Goal: Information Seeking & Learning: Learn about a topic

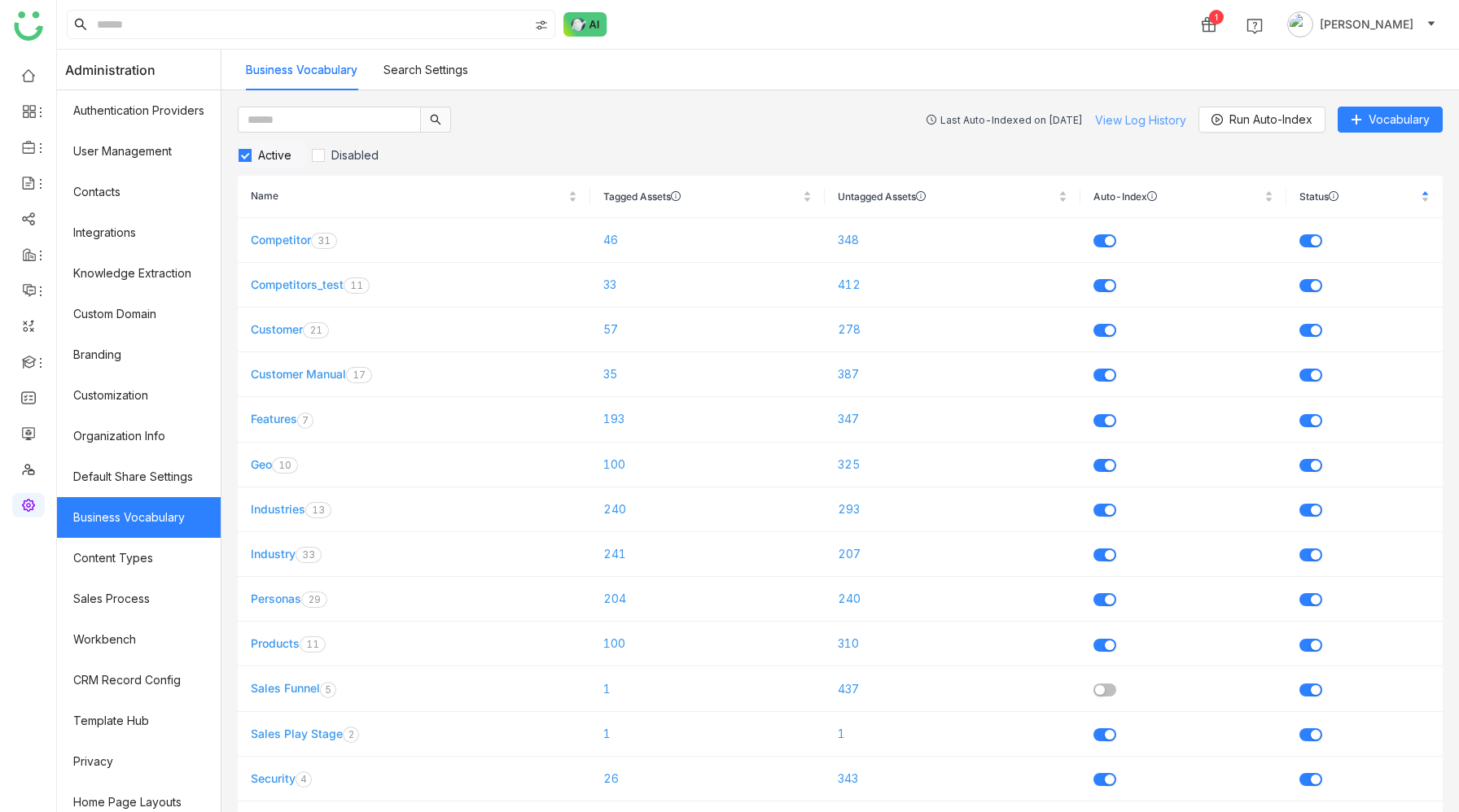
click at [1124, 115] on link "View Log History" at bounding box center [1140, 120] width 91 height 14
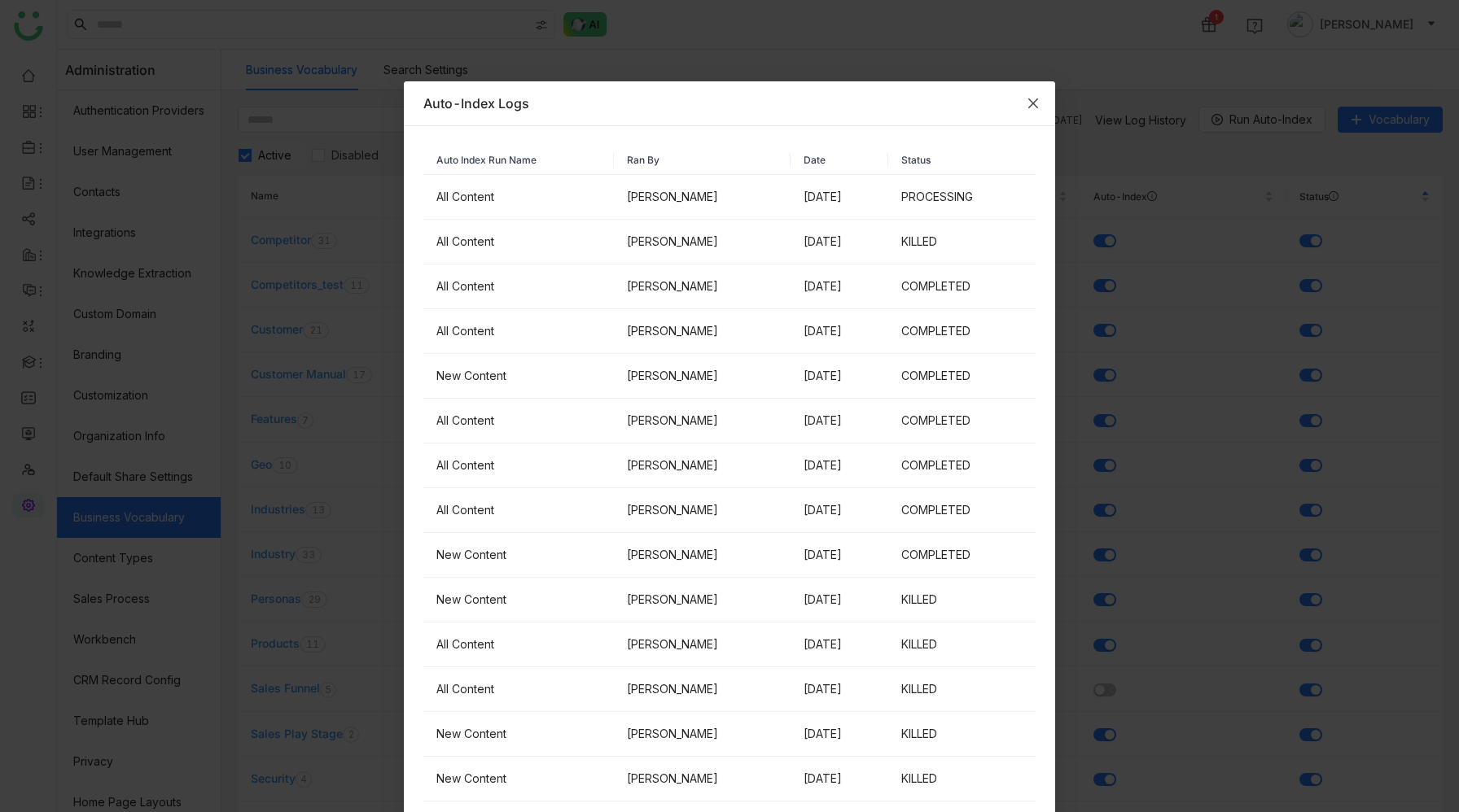
click at [1026, 98] on icon "Close" at bounding box center [1032, 103] width 13 height 13
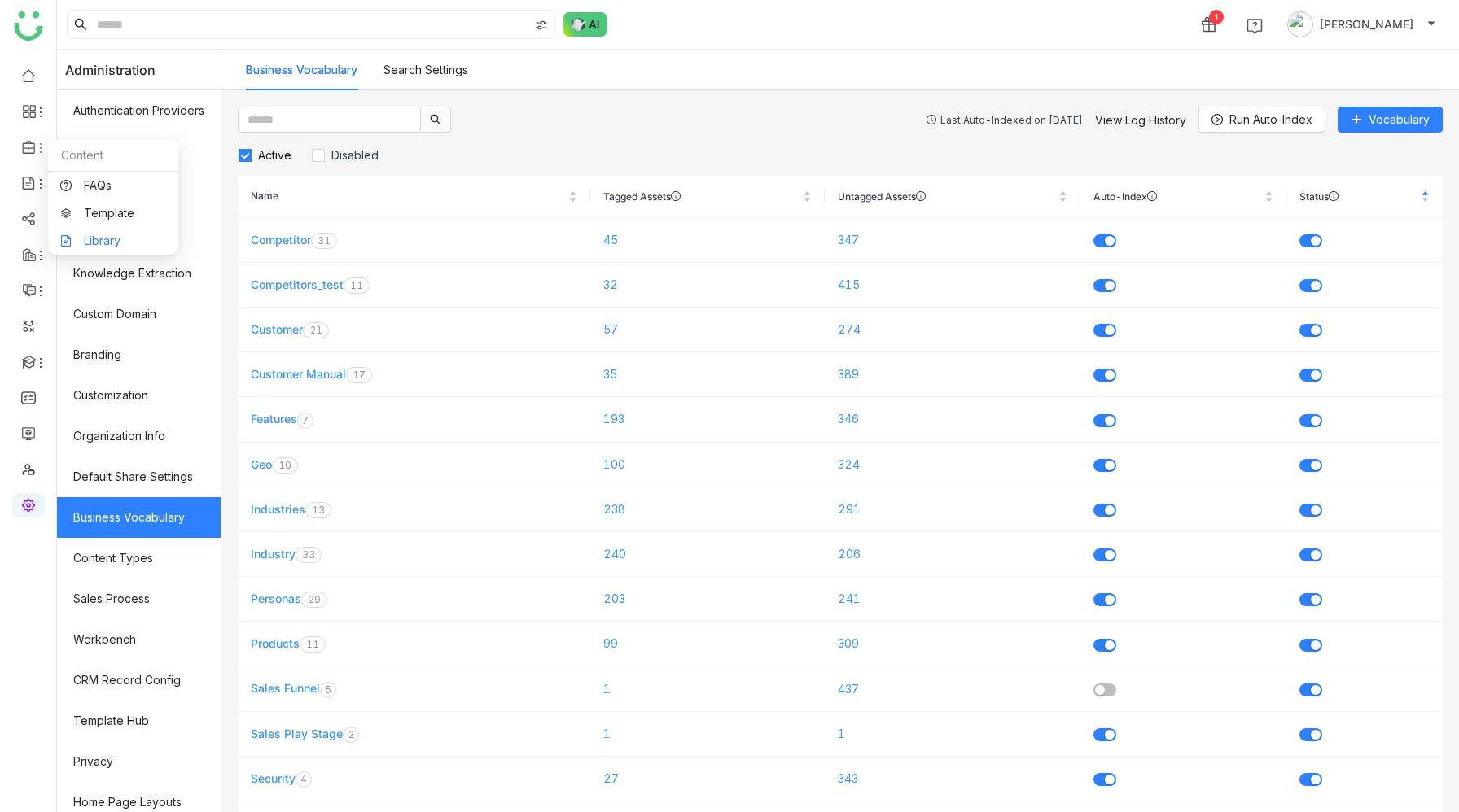
click at [113, 240] on link "Library" at bounding box center [113, 241] width 106 height 12
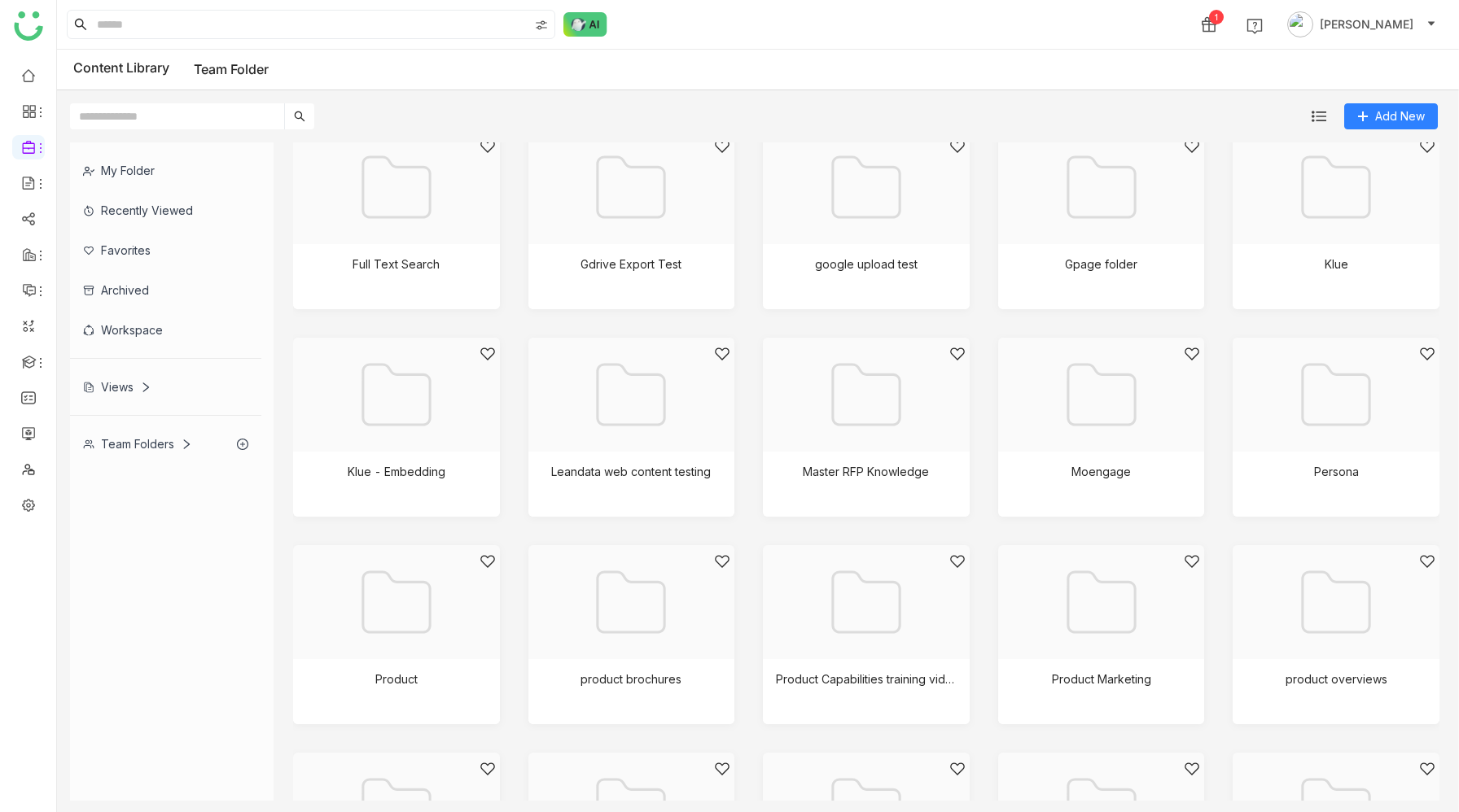
scroll to position [847, 0]
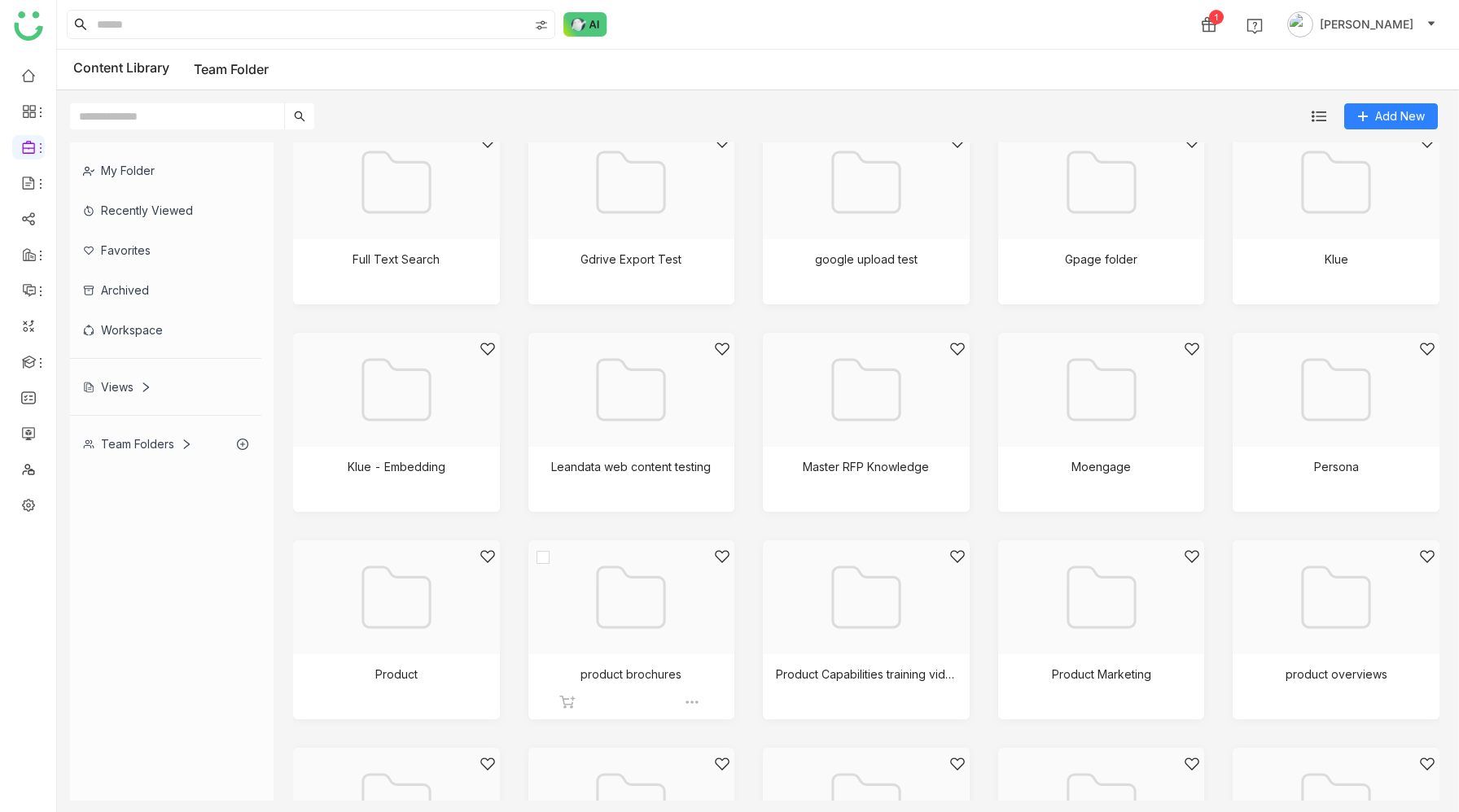
click at [620, 594] on div at bounding box center [626, 617] width 179 height 139
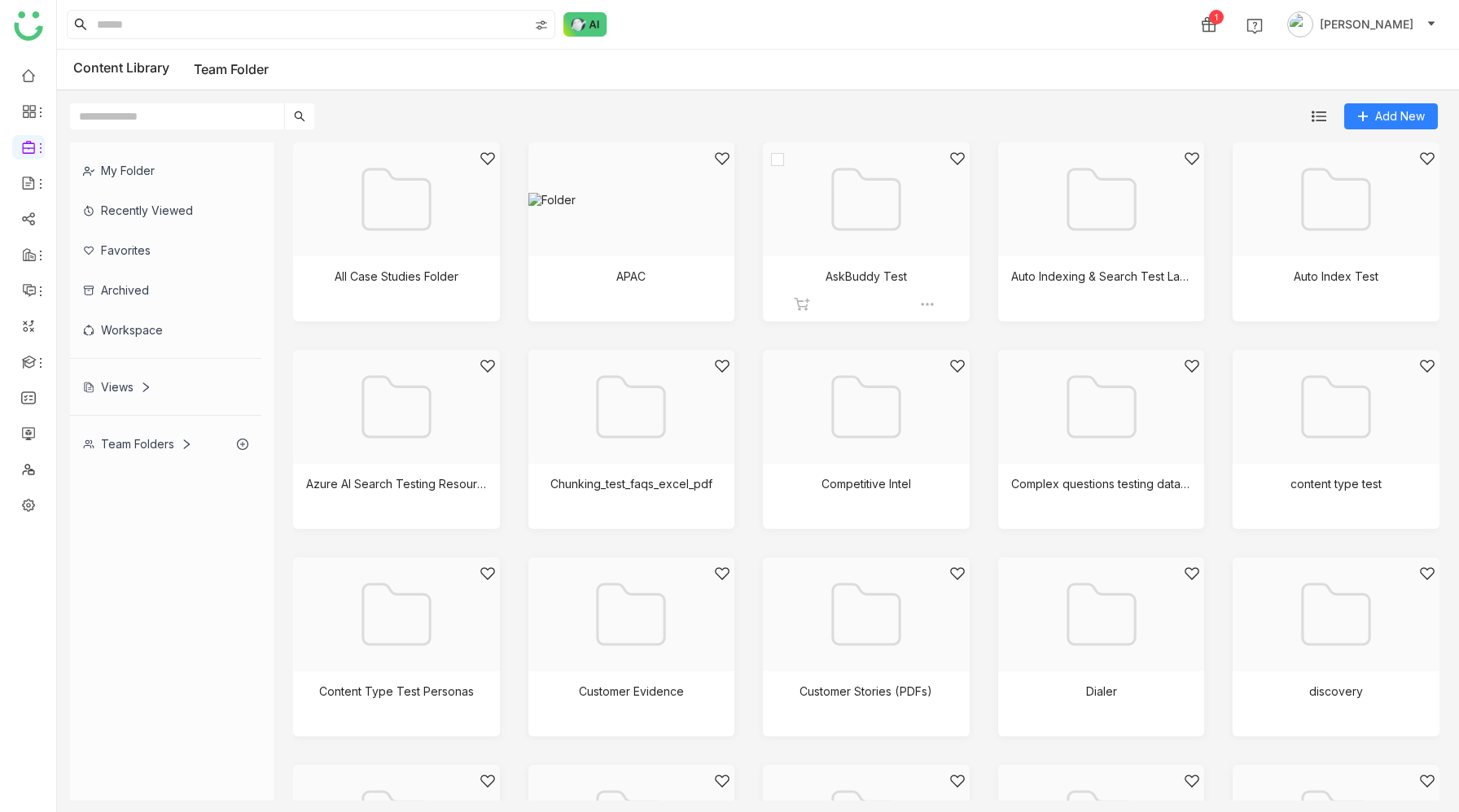
click at [870, 204] on div at bounding box center [860, 219] width 179 height 139
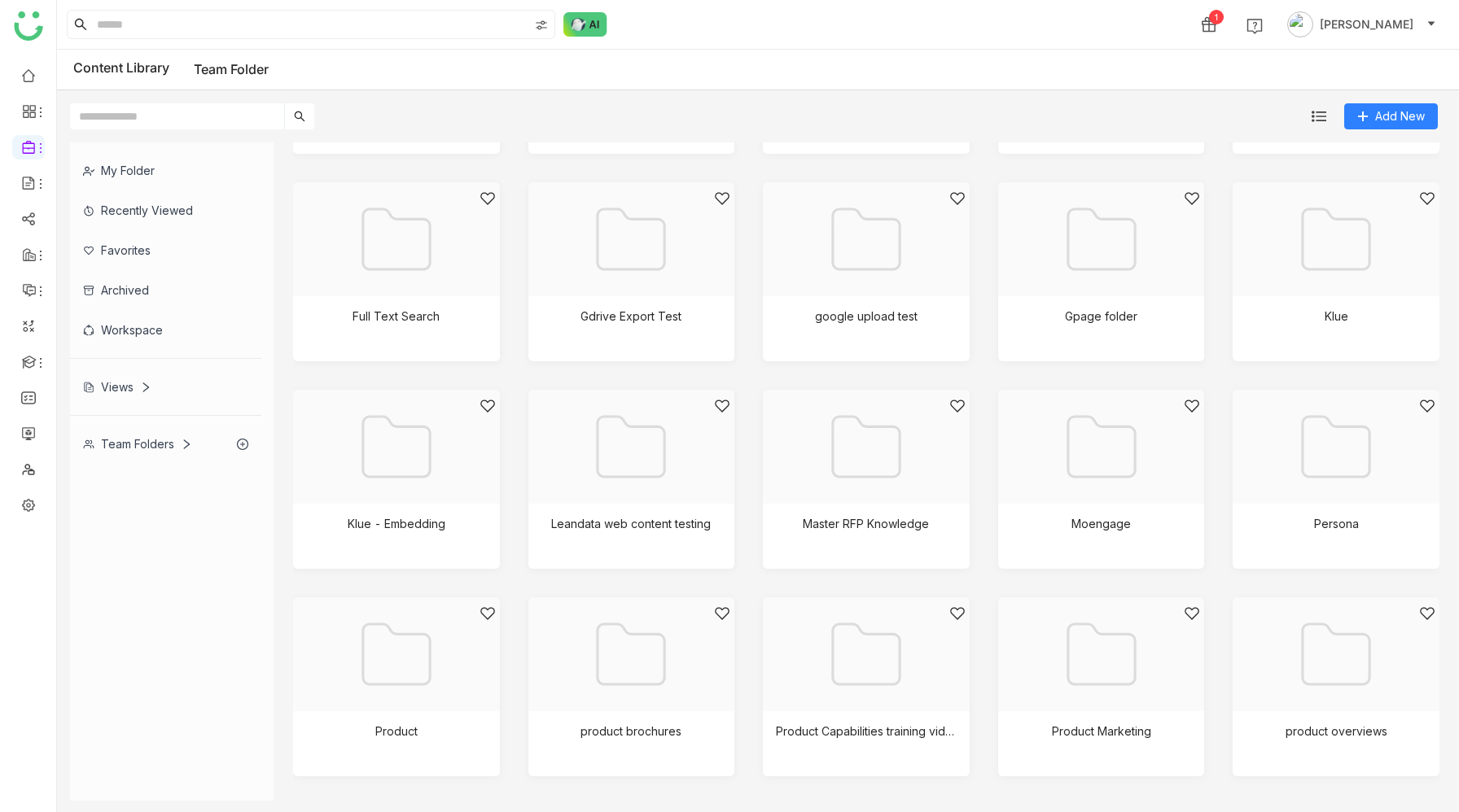
scroll to position [817, 0]
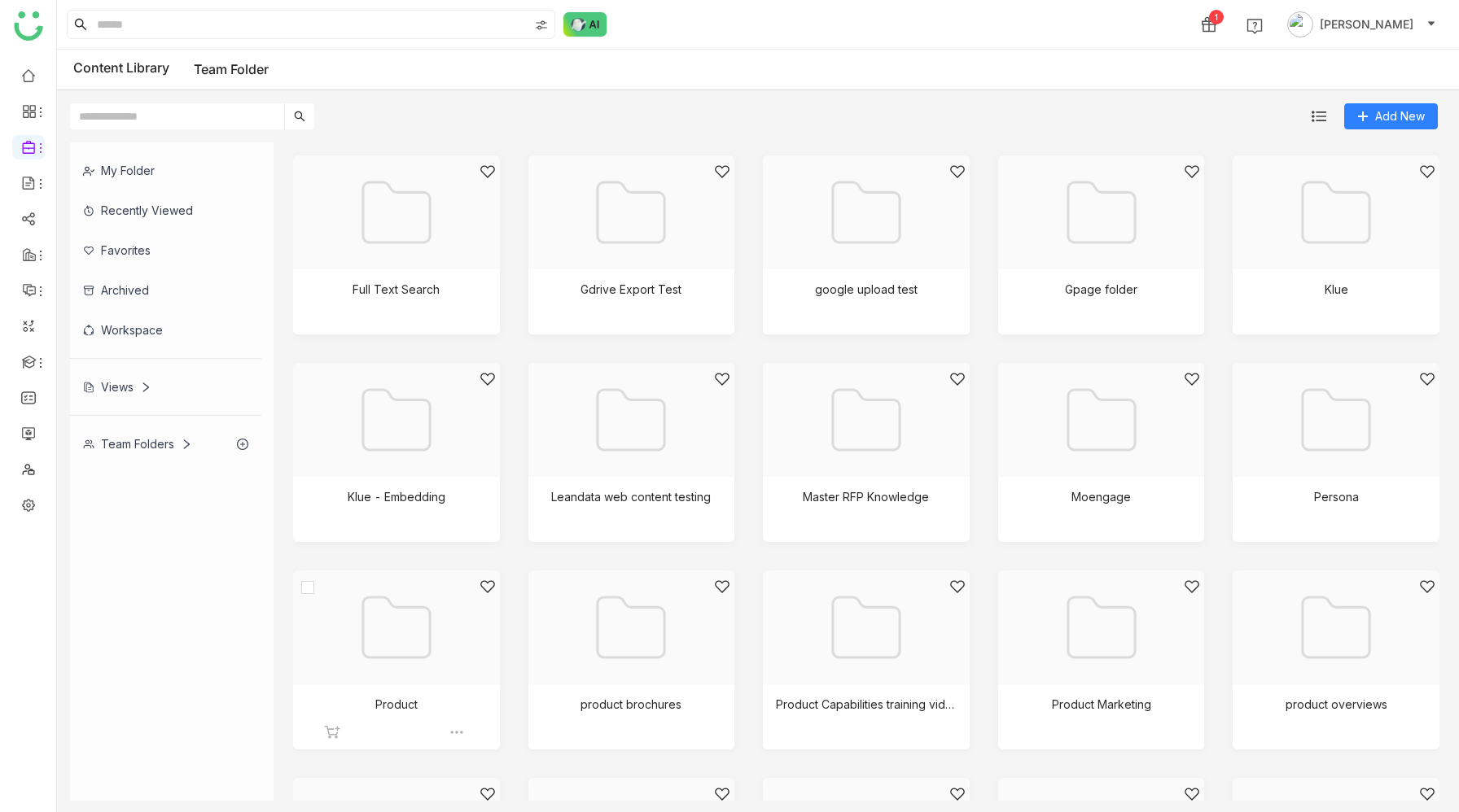
click at [442, 617] on div at bounding box center [390, 648] width 179 height 139
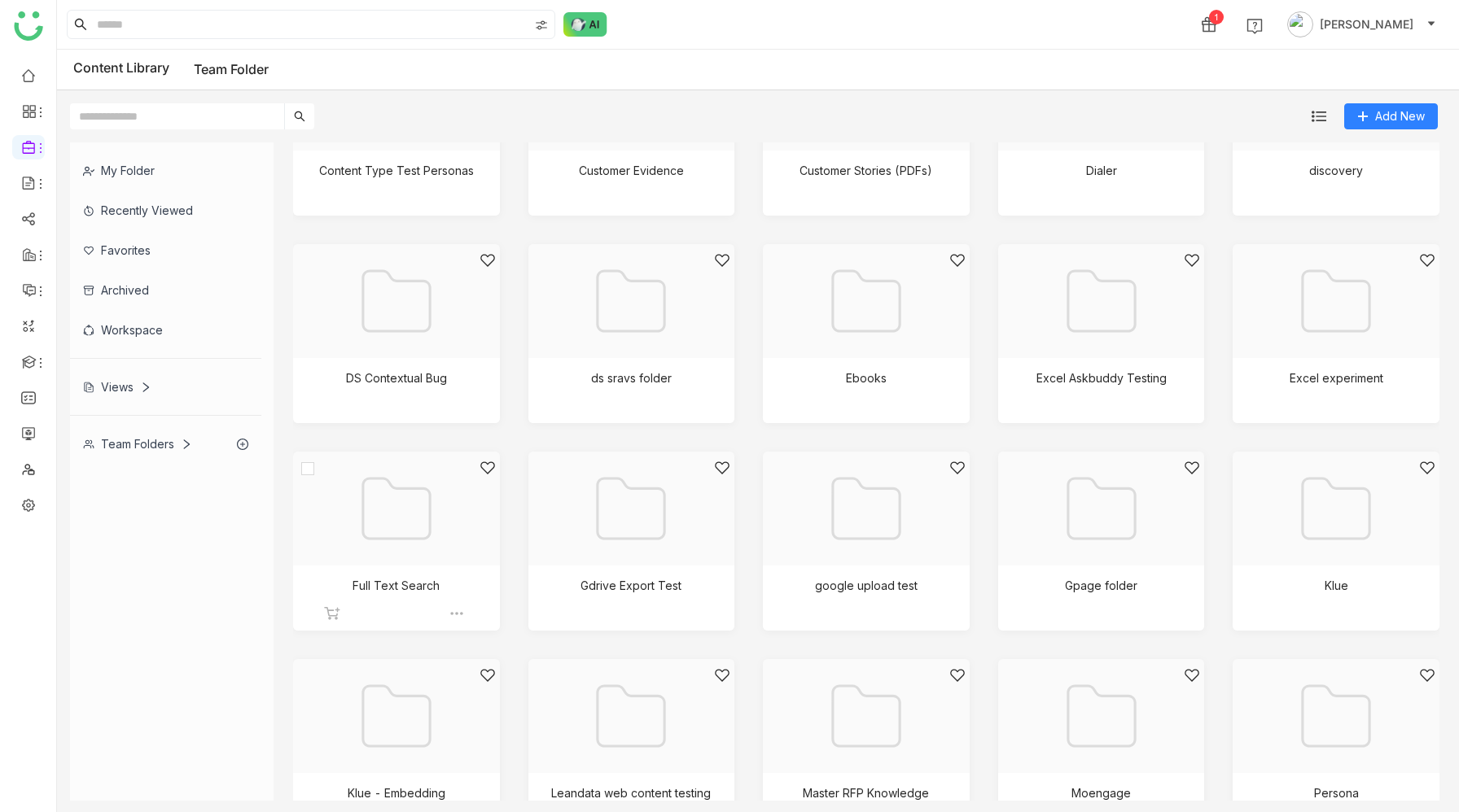
scroll to position [517, 0]
click at [423, 551] on div at bounding box center [390, 533] width 179 height 139
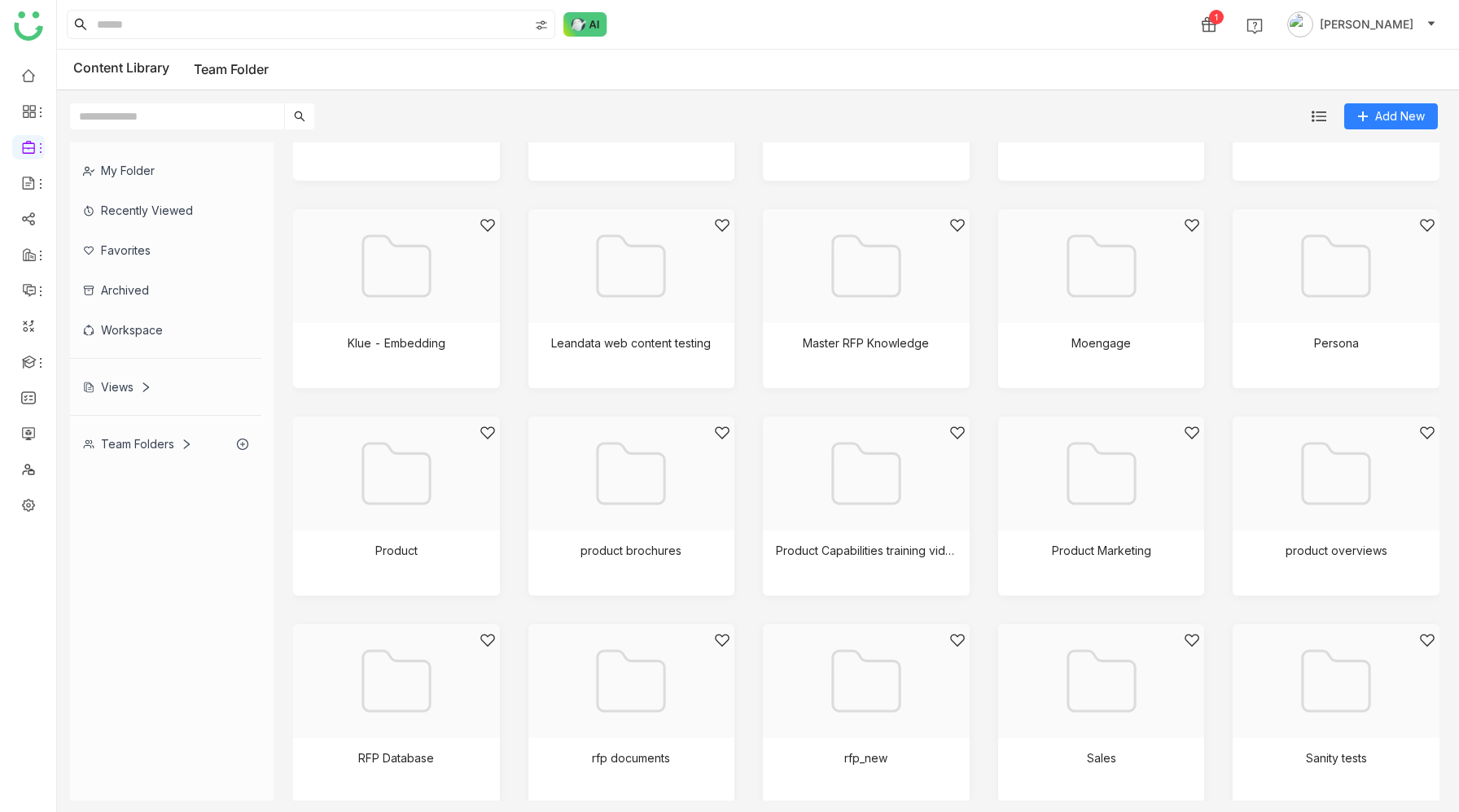
scroll to position [977, 0]
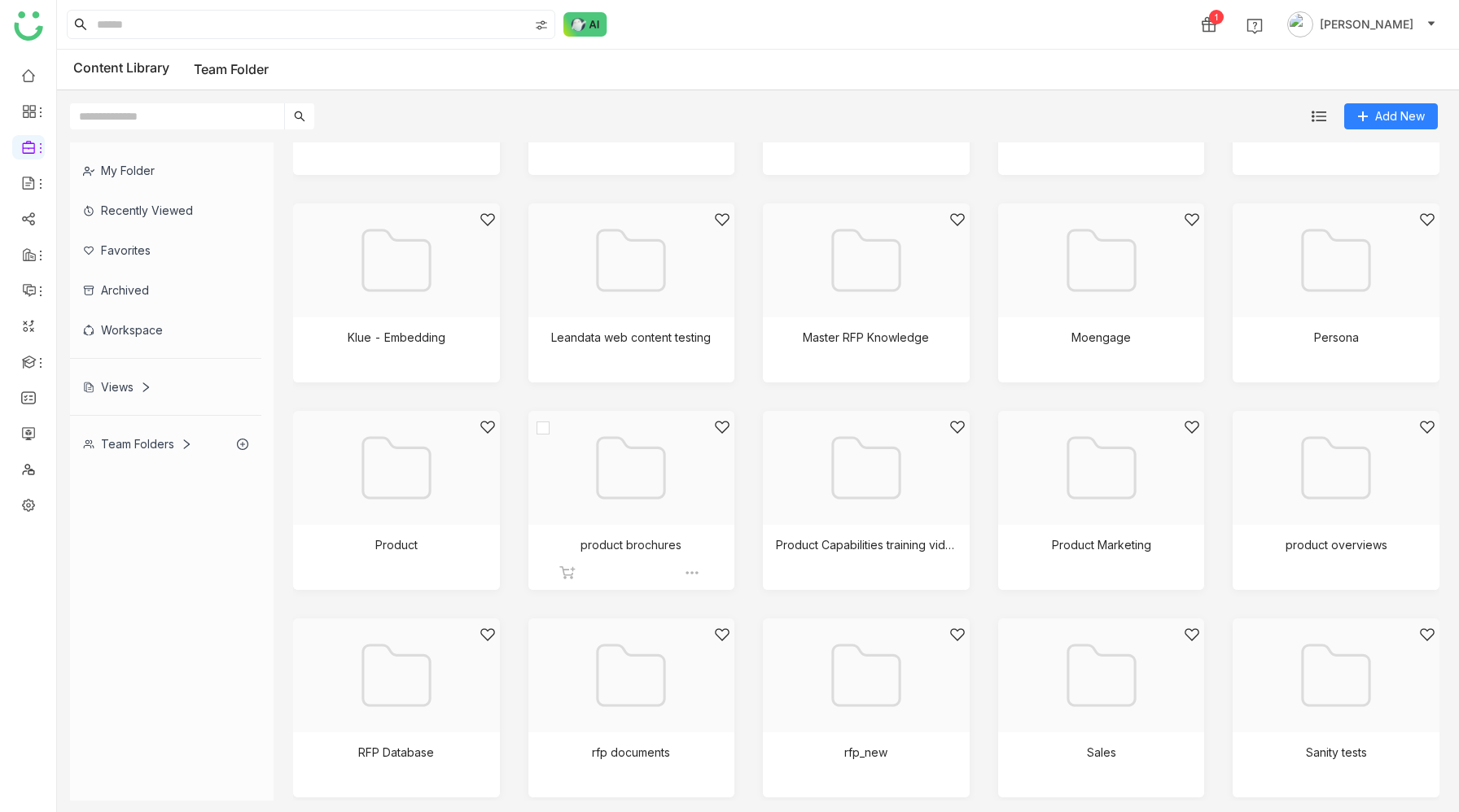
click at [598, 504] on div at bounding box center [626, 488] width 179 height 139
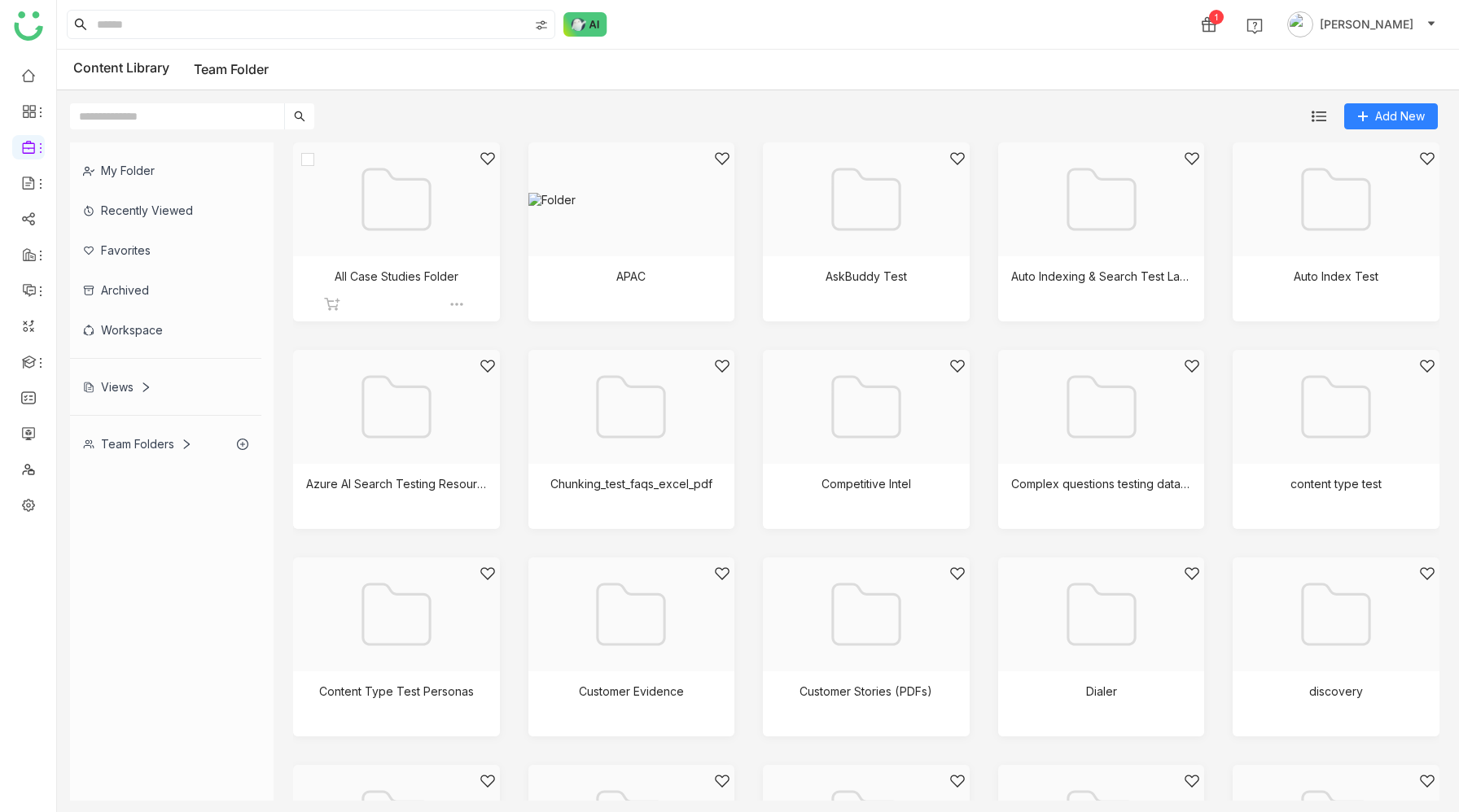
click at [408, 202] on div at bounding box center [390, 219] width 179 height 139
click at [884, 257] on div at bounding box center [860, 219] width 179 height 139
click at [930, 249] on div at bounding box center [860, 219] width 179 height 139
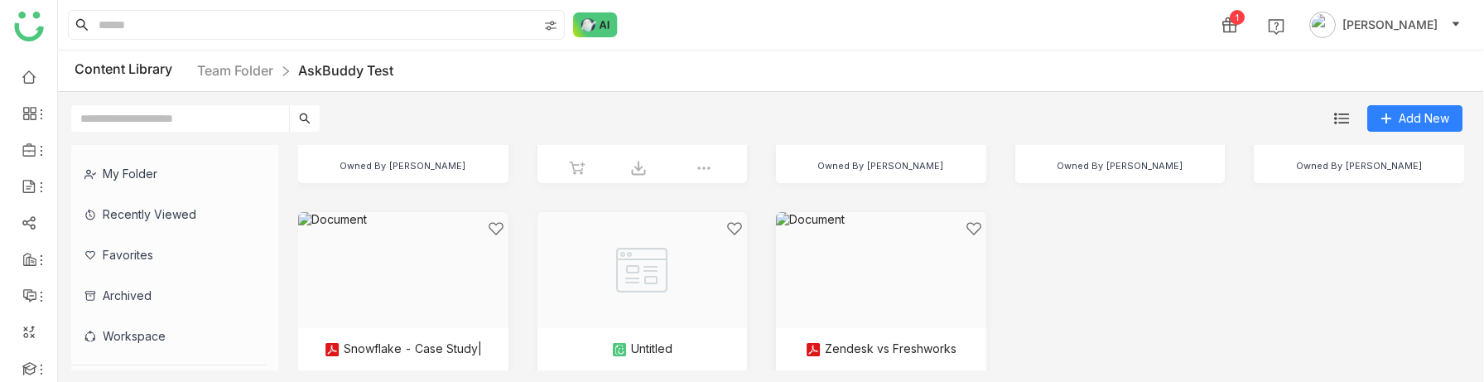
scroll to position [146, 0]
